Goal: Download file/media

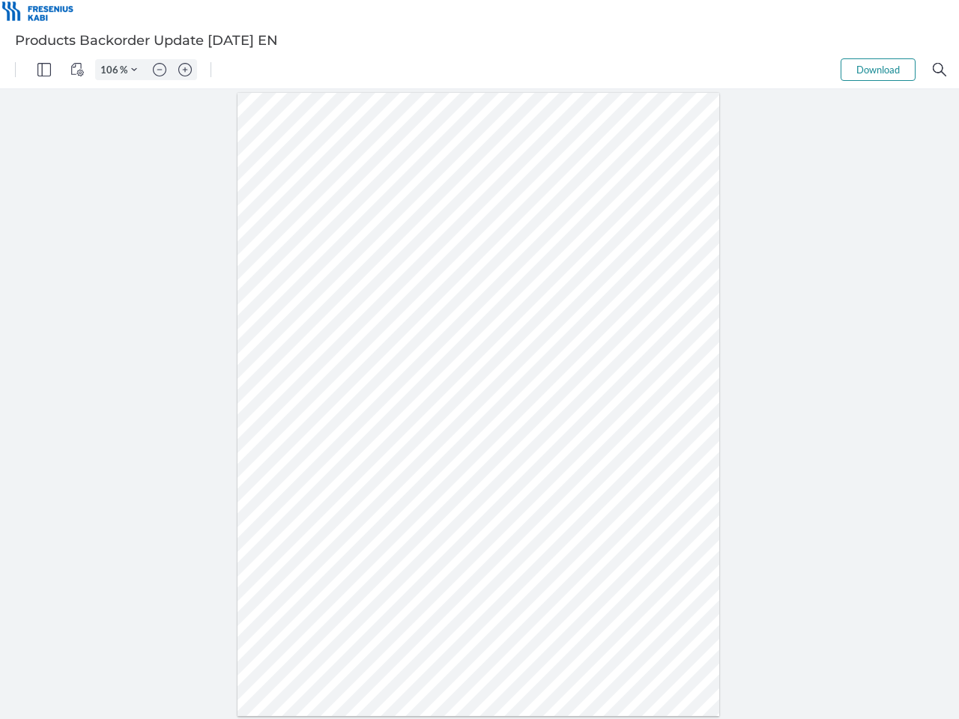
click at [44, 70] on img "Panel" at bounding box center [43, 69] width 13 height 13
click at [77, 70] on img "View Controls" at bounding box center [76, 69] width 13 height 13
click at [112, 70] on input "106" at bounding box center [108, 69] width 24 height 13
click at [134, 70] on img "Zoom Controls" at bounding box center [134, 70] width 6 height 6
click at [160, 70] on img "Zoom out" at bounding box center [159, 69] width 13 height 13
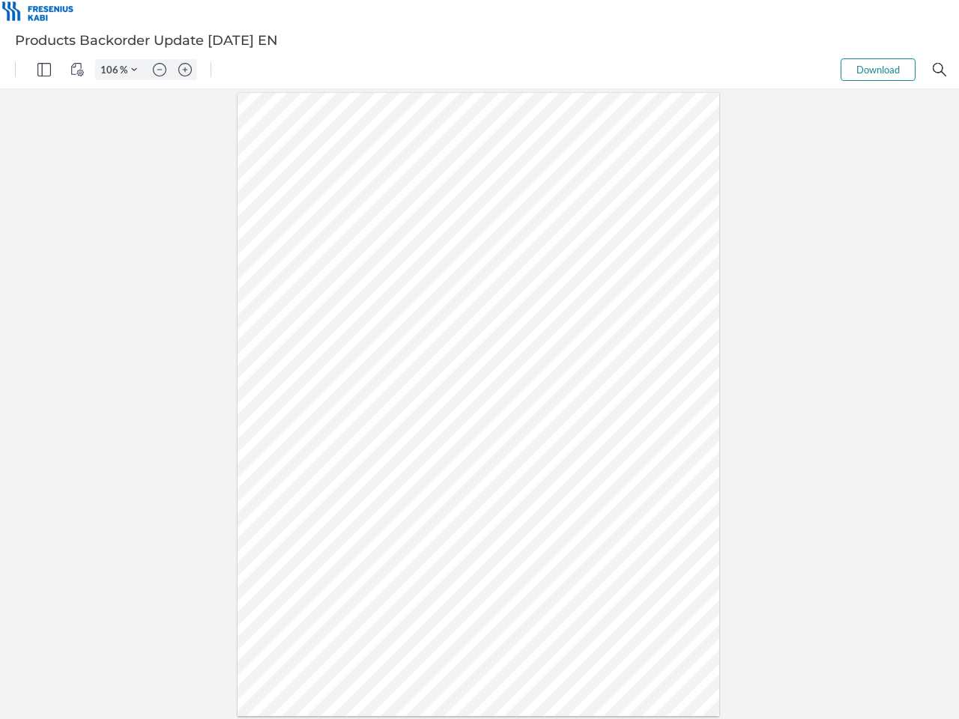
click at [185, 70] on img "Zoom in" at bounding box center [184, 69] width 13 height 13
click at [878, 70] on button "Download" at bounding box center [878, 69] width 75 height 22
click at [940, 70] on img "Search" at bounding box center [939, 69] width 13 height 13
type input "106"
